Goal: Check status: Check status

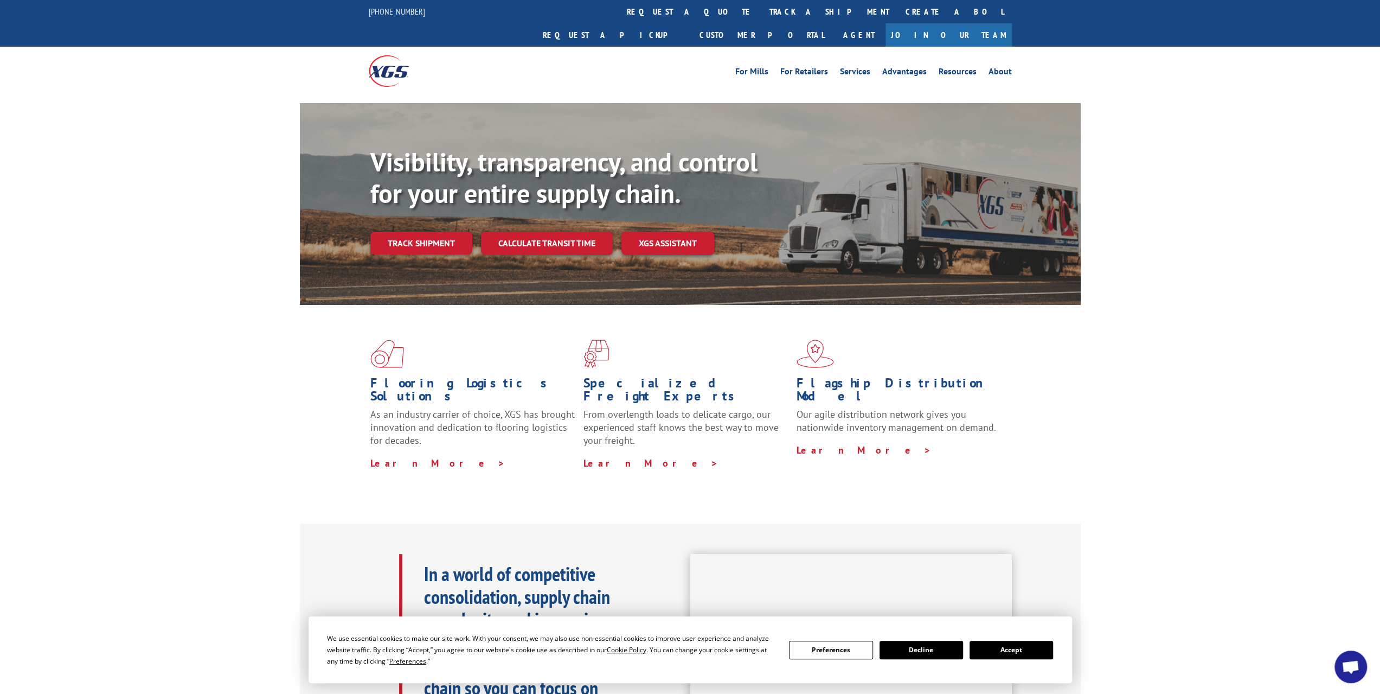
click at [440, 231] on div "Visibility, transparency, and control for your entire supply chain. Track shipm…" at bounding box center [725, 221] width 710 height 151
click at [438, 232] on link "Track shipment" at bounding box center [421, 243] width 102 height 23
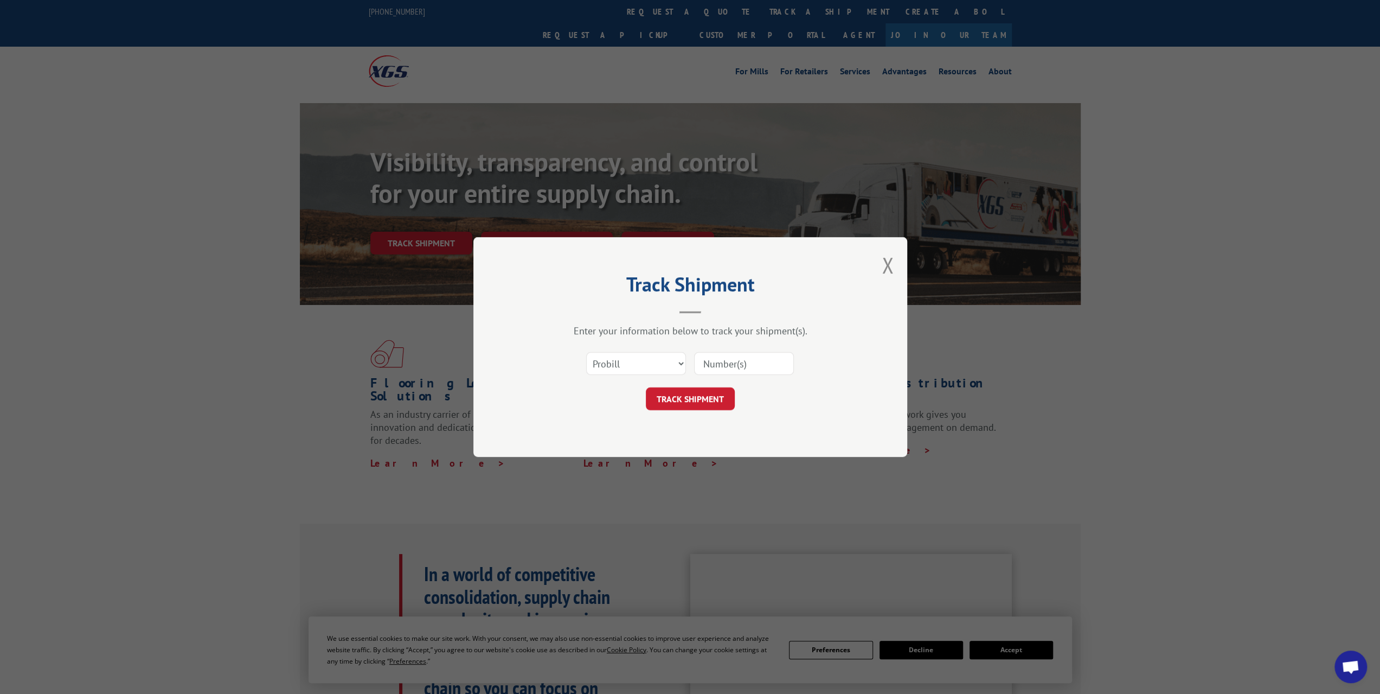
click at [725, 361] on input at bounding box center [744, 363] width 100 height 23
paste input "268037"
type input "268037"
click at [701, 398] on button "TRACK SHIPMENT" at bounding box center [690, 398] width 89 height 23
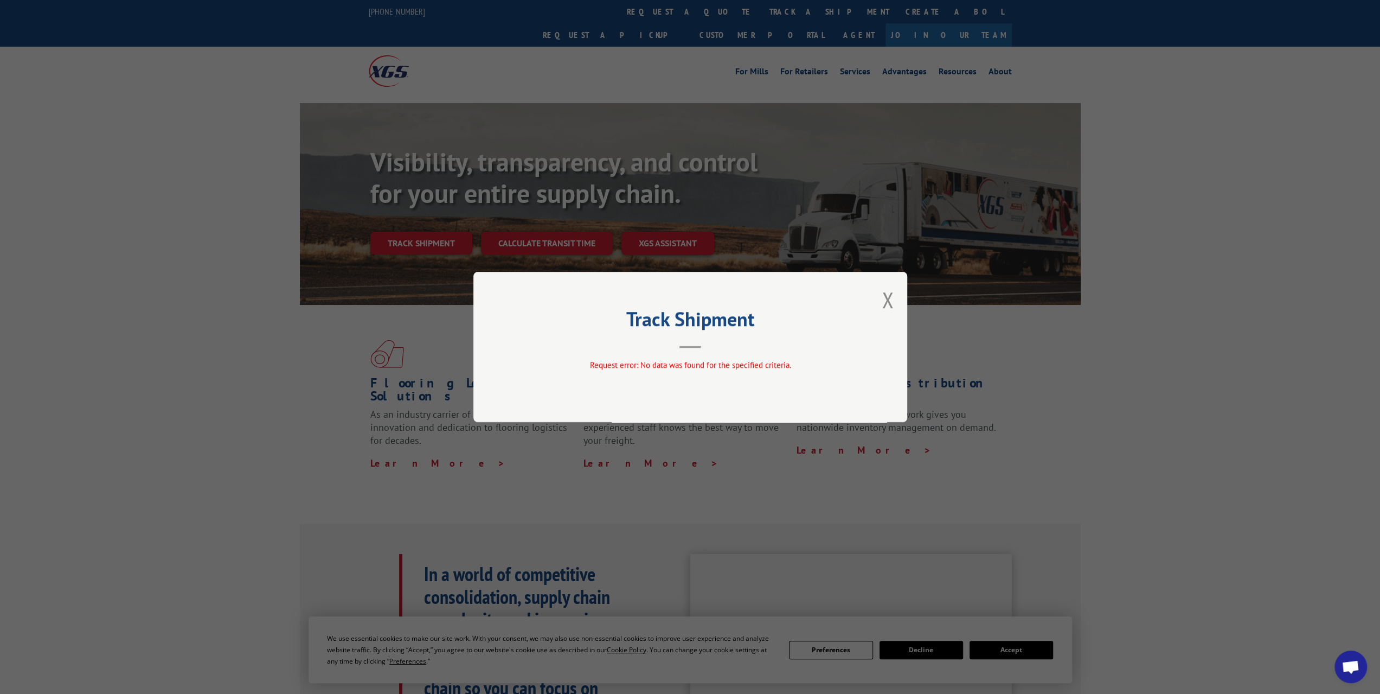
click at [879, 300] on div "Track Shipment Request error: No data was found for the specified criteria." at bounding box center [690, 347] width 434 height 150
click at [888, 299] on button "Close modal" at bounding box center [888, 299] width 12 height 29
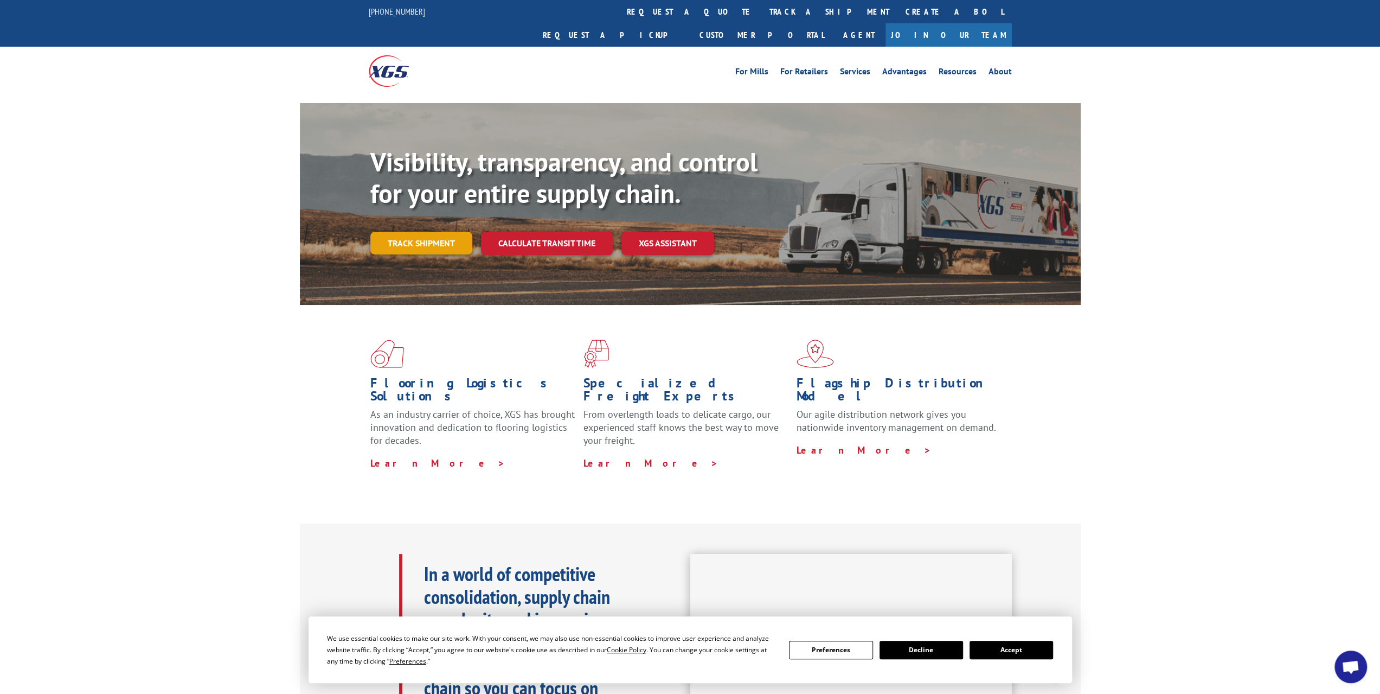
click at [419, 232] on link "Track shipment" at bounding box center [421, 243] width 102 height 23
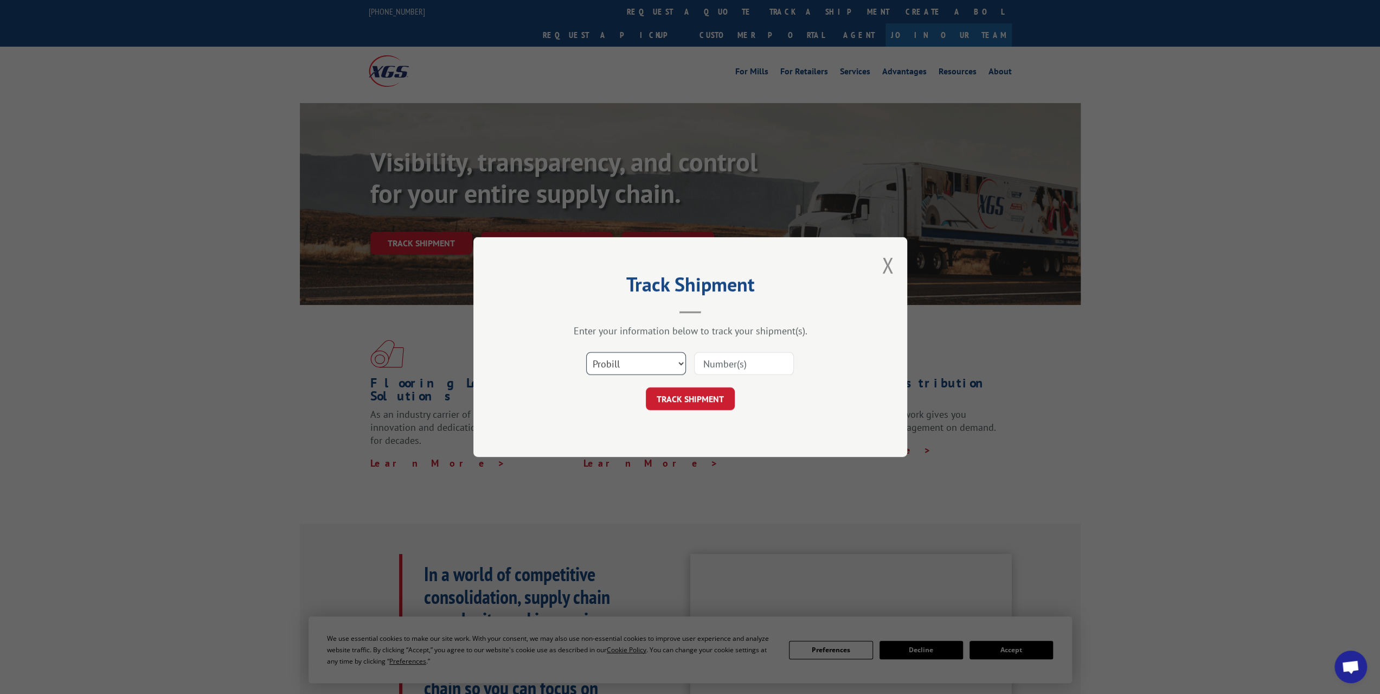
drag, startPoint x: 677, startPoint y: 361, endPoint x: 631, endPoint y: 368, distance: 46.0
click at [677, 361] on select "Select category... Probill BOL PO" at bounding box center [636, 363] width 100 height 23
select select "bol"
click at [586, 352] on select "Select category... Probill BOL PO" at bounding box center [636, 363] width 100 height 23
click at [718, 362] on input at bounding box center [744, 363] width 100 height 23
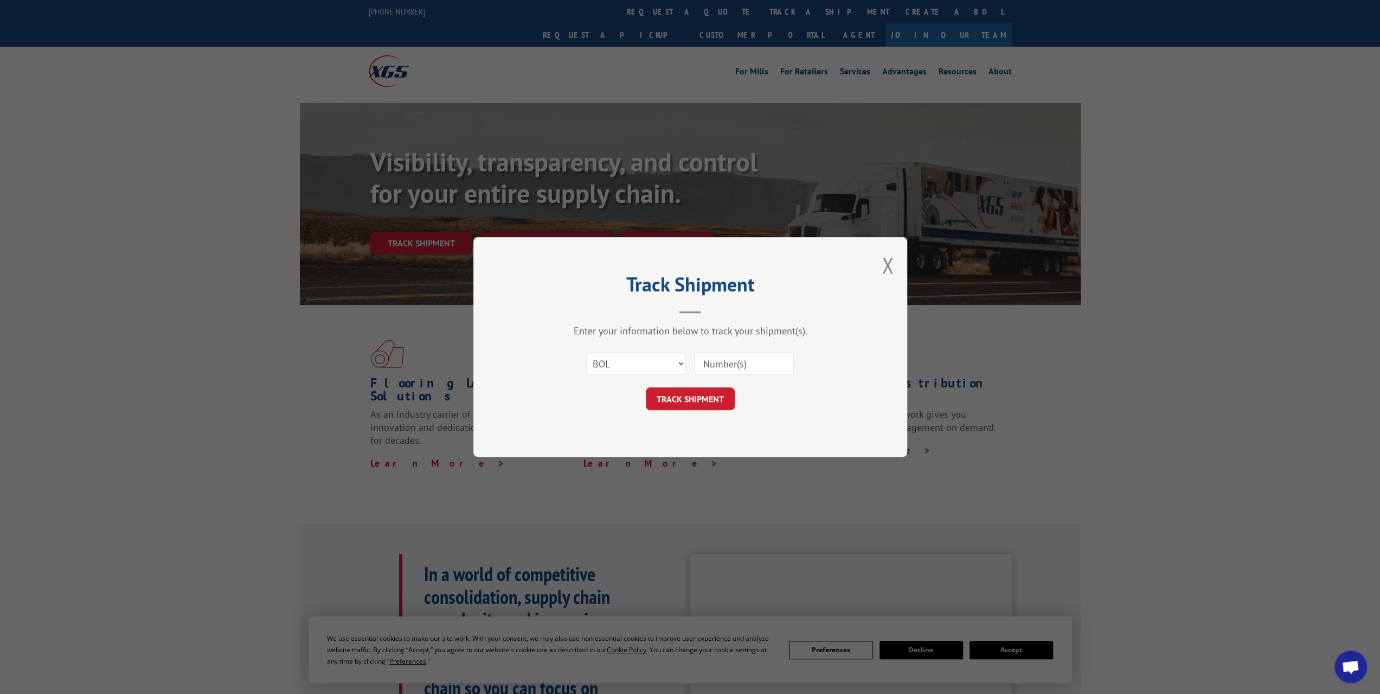
paste input "268037"
type input "268037"
click at [709, 391] on button "TRACK SHIPMENT" at bounding box center [690, 398] width 89 height 23
